Goal: Navigation & Orientation: Find specific page/section

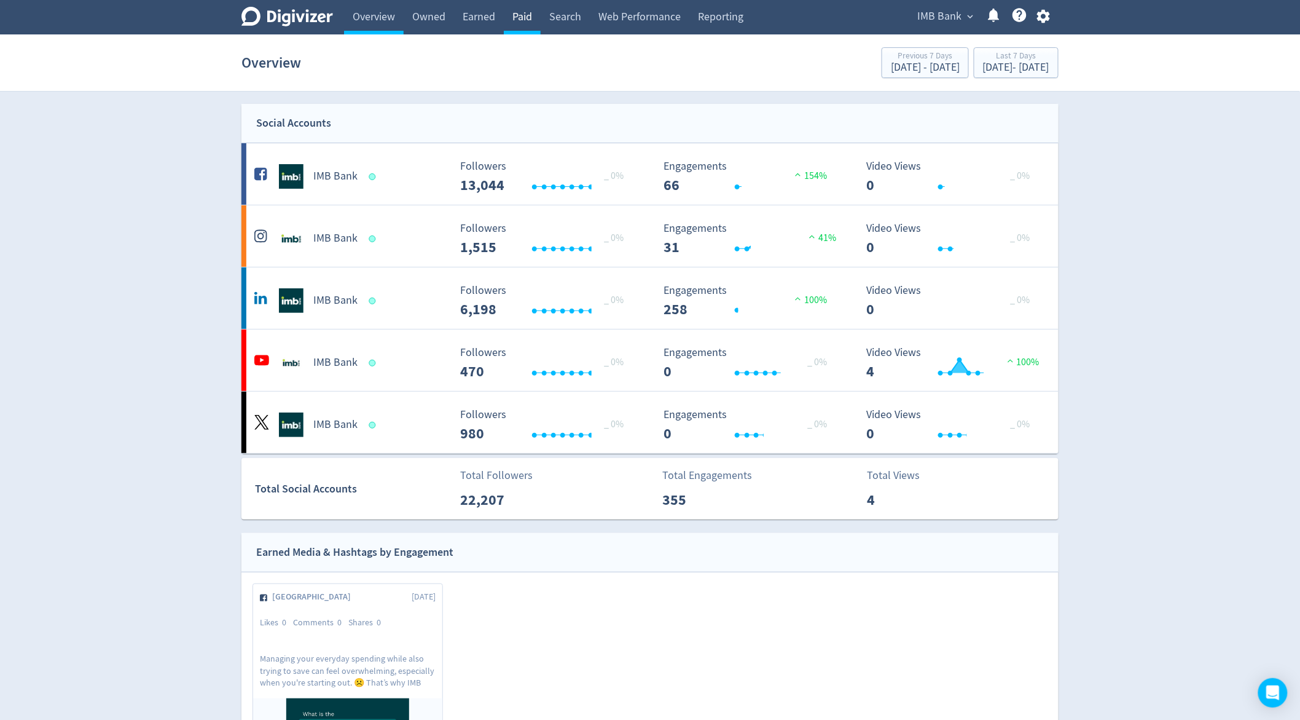
click at [532, 18] on link "Paid" at bounding box center [522, 17] width 37 height 34
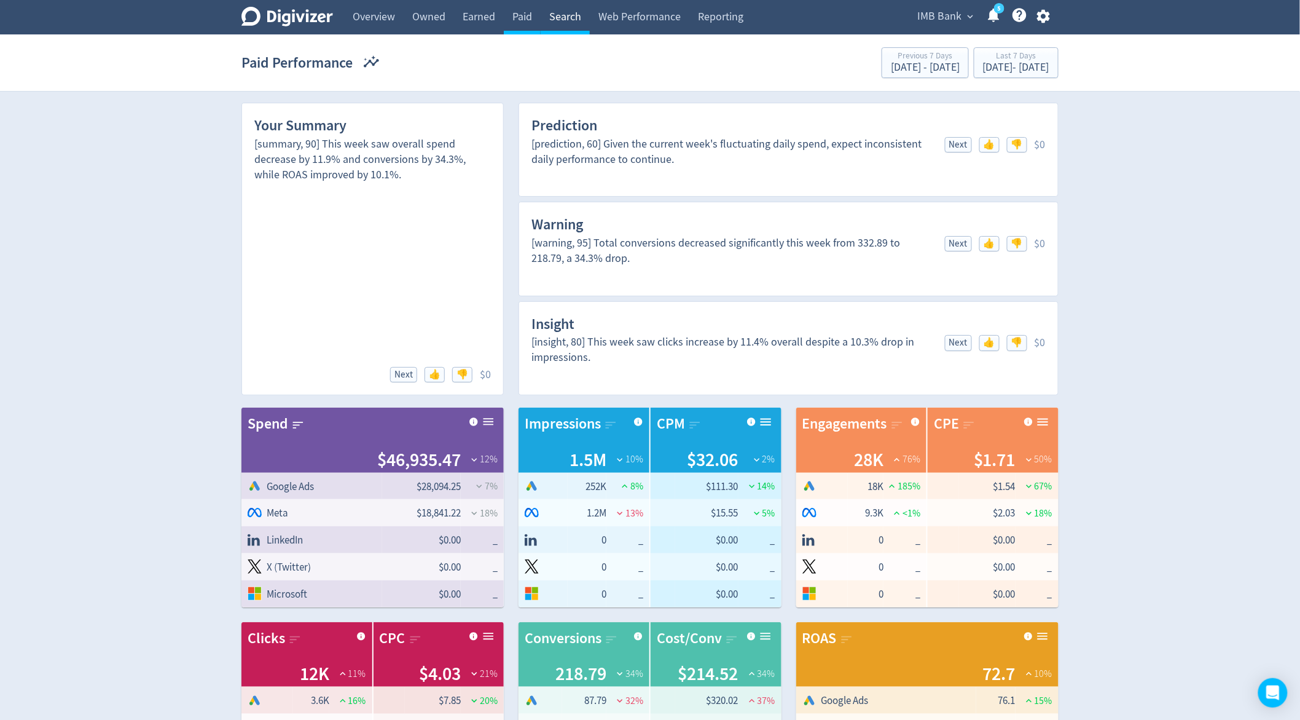
click at [579, 20] on link "Search" at bounding box center [565, 17] width 49 height 34
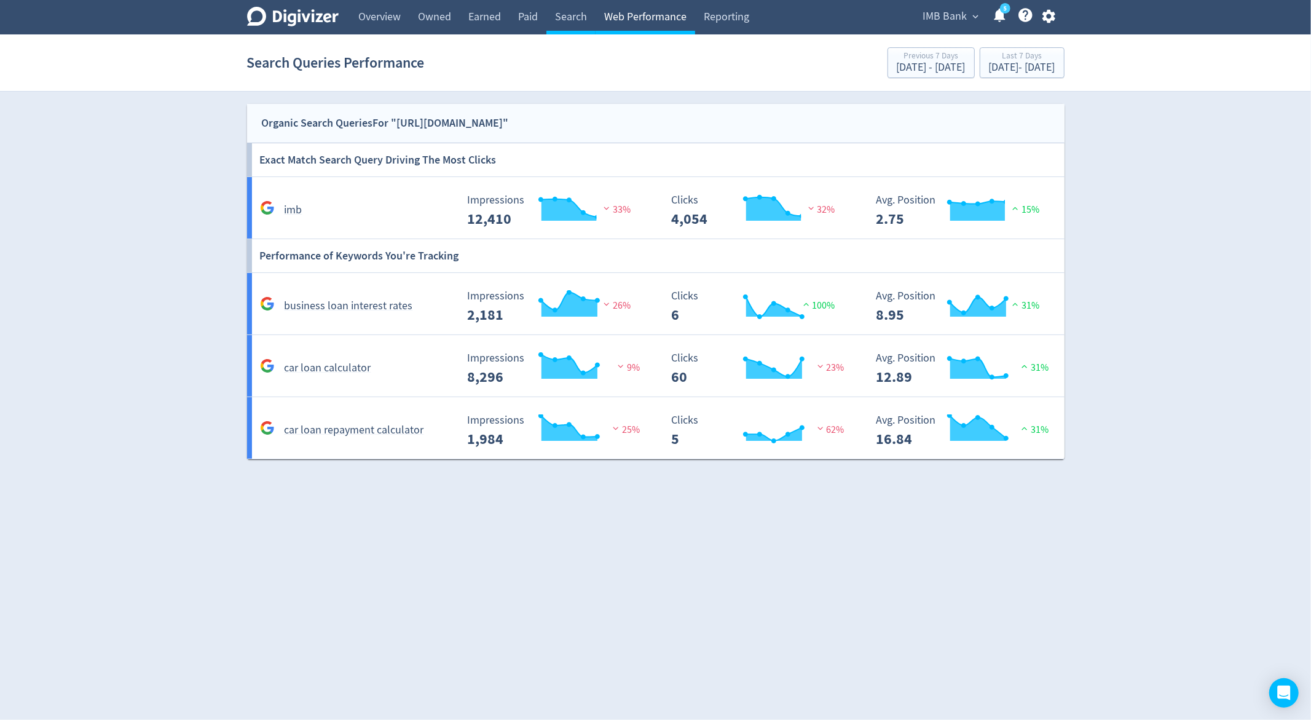
click at [643, 15] on link "Web Performance" at bounding box center [645, 17] width 100 height 34
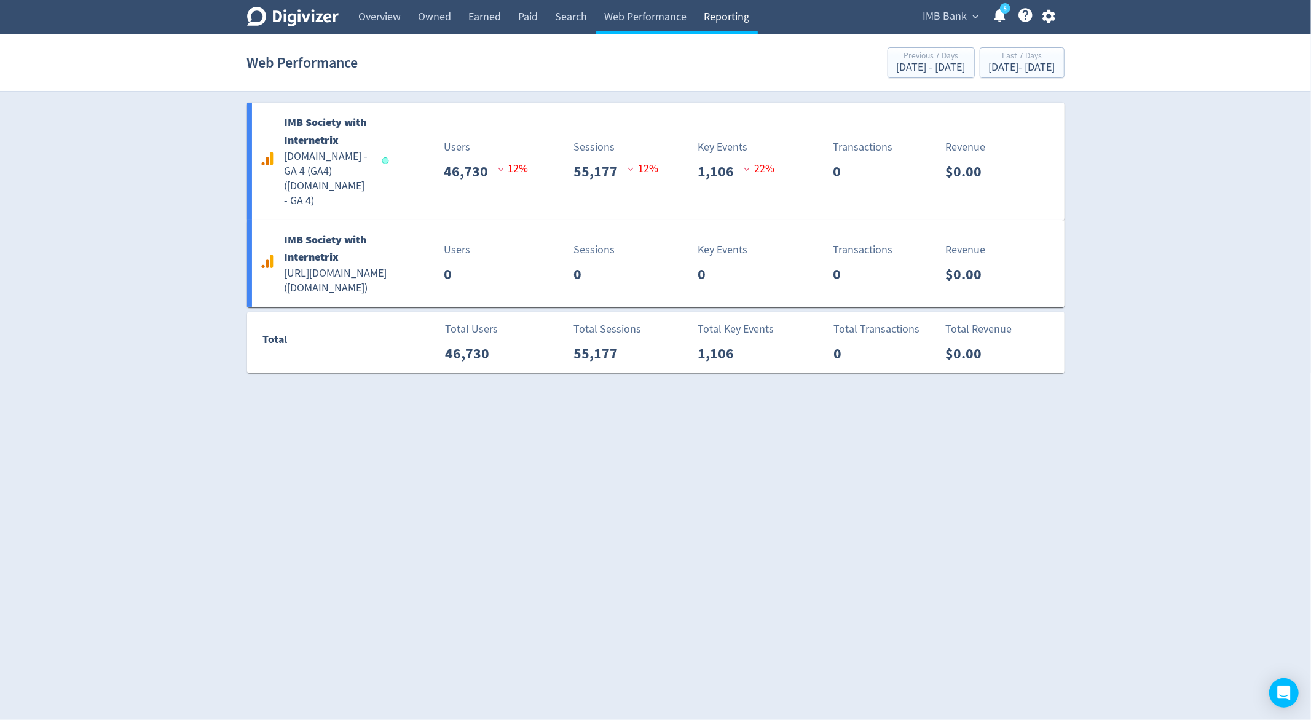
click at [713, 14] on link "Reporting" at bounding box center [726, 17] width 63 height 34
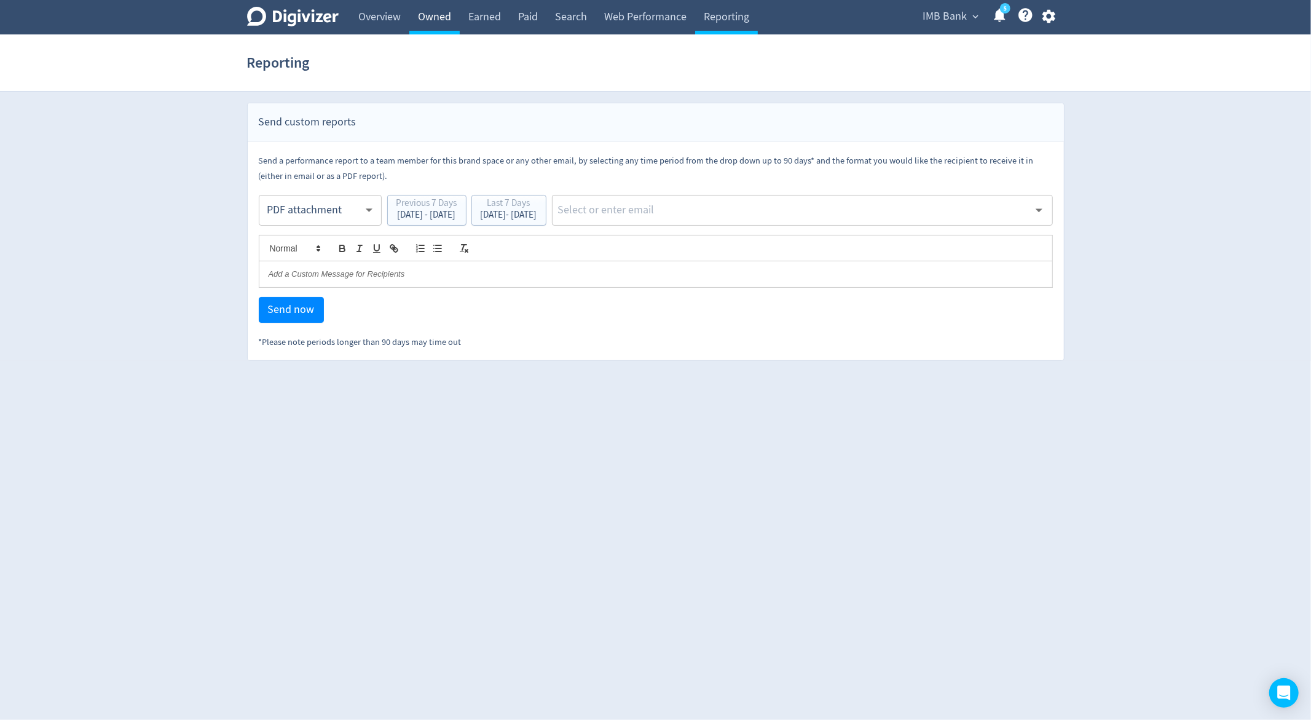
click at [416, 17] on link "Owned" at bounding box center [434, 17] width 50 height 34
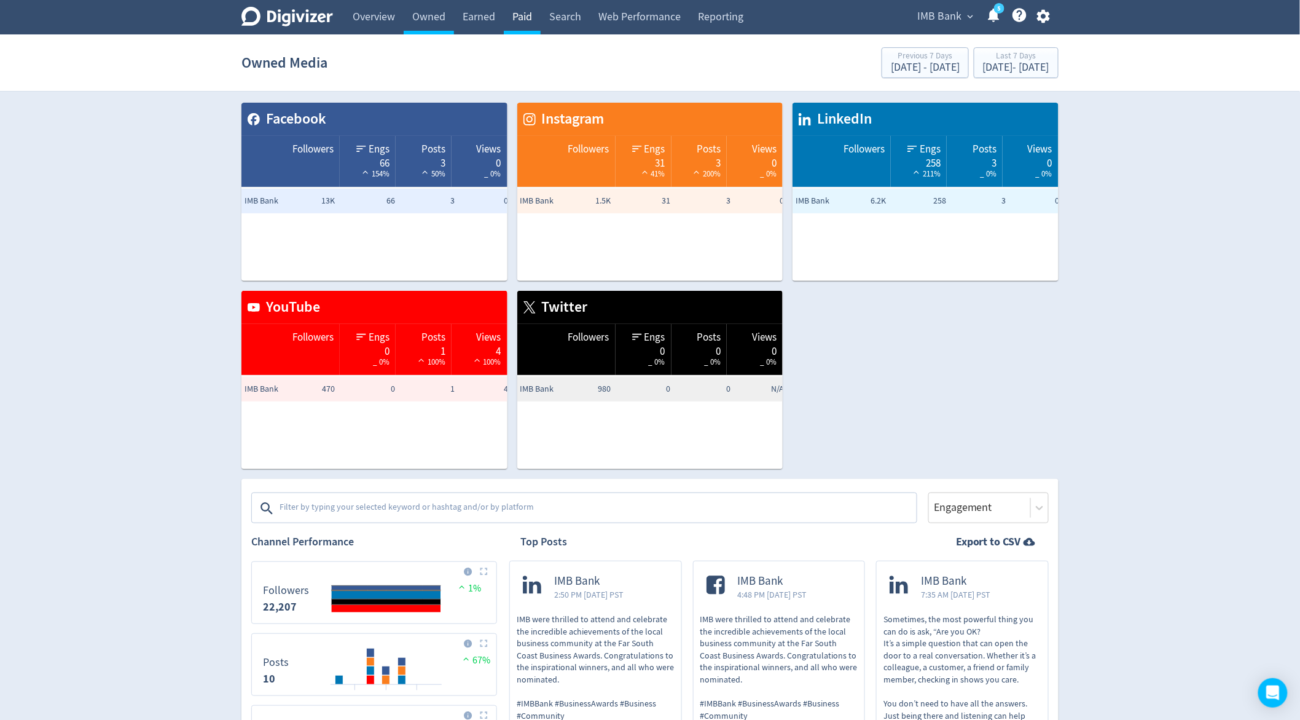
click at [513, 15] on link "Paid" at bounding box center [522, 17] width 37 height 34
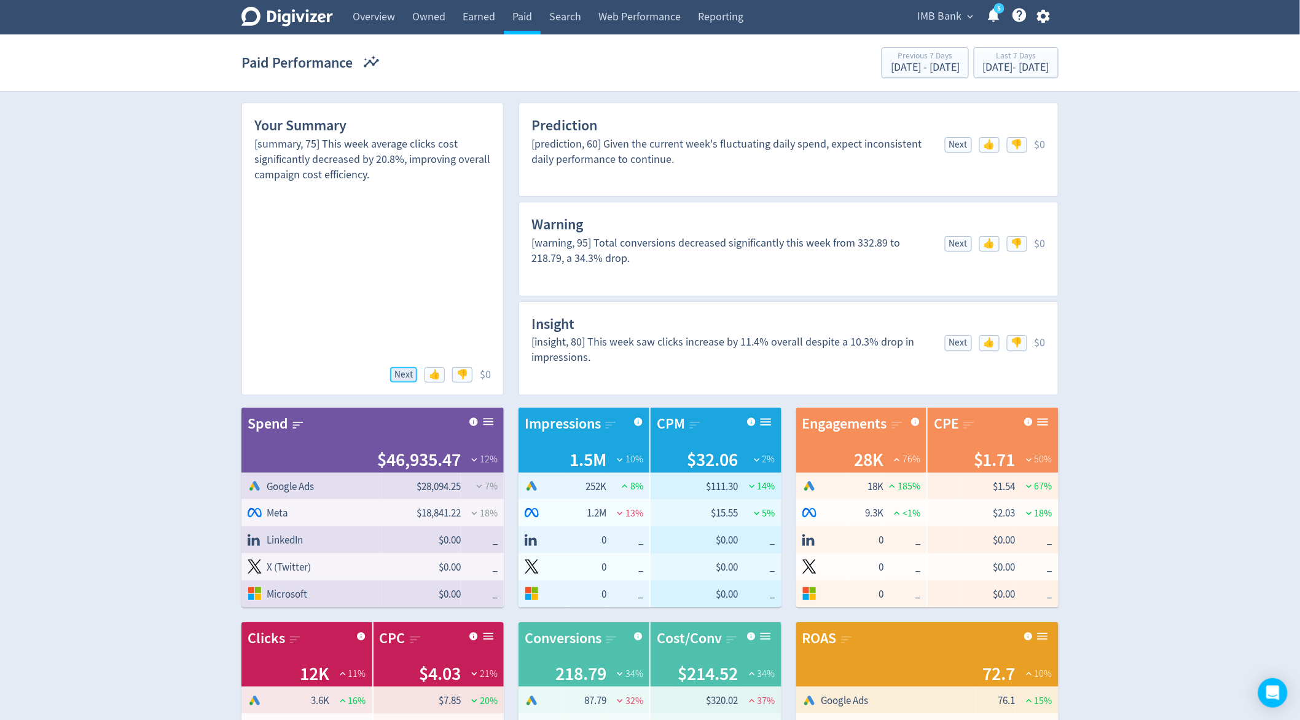
click at [399, 372] on span "Next" at bounding box center [404, 374] width 18 height 9
click at [949, 144] on span "Next" at bounding box center [958, 144] width 18 height 9
click at [953, 144] on span "Next" at bounding box center [958, 144] width 18 height 9
